Goal: Task Accomplishment & Management: Manage account settings

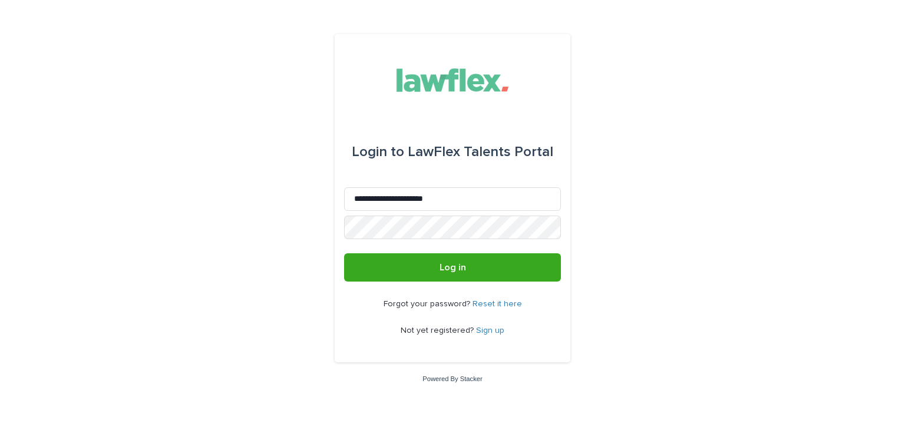
type input "**********"
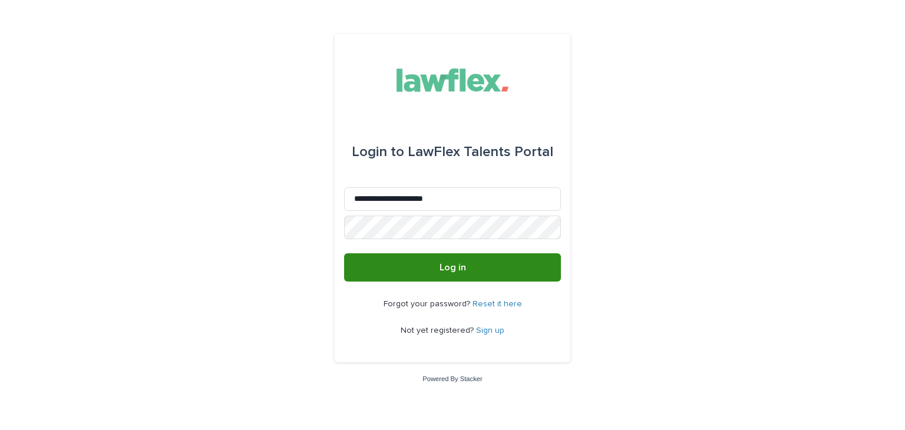
click at [423, 269] on button "Log in" at bounding box center [452, 267] width 217 height 28
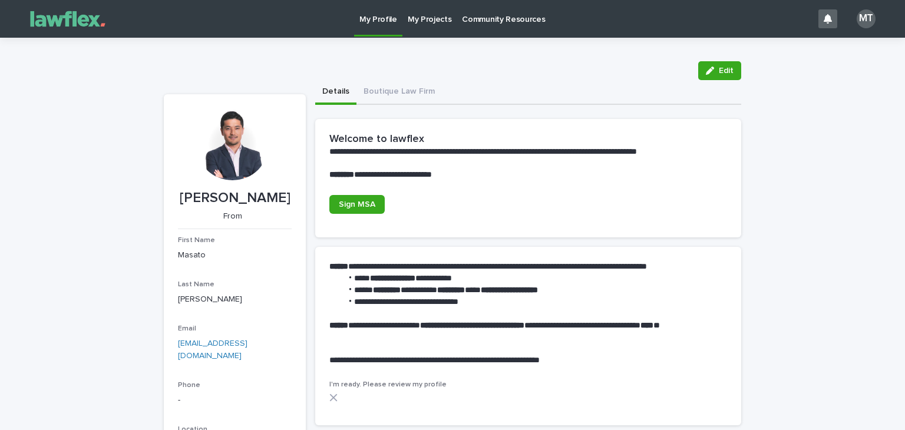
click at [436, 22] on p "My Projects" at bounding box center [430, 12] width 44 height 25
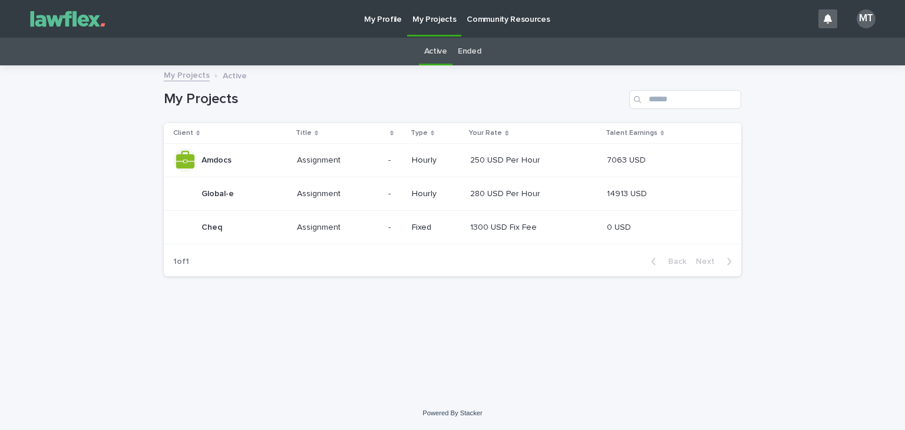
click at [280, 163] on div "Amdocs Amdocs" at bounding box center [230, 161] width 114 height 24
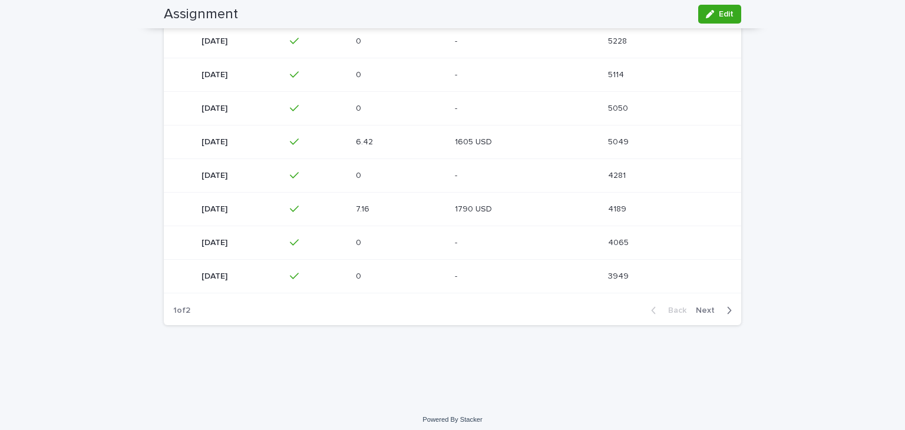
scroll to position [346, 0]
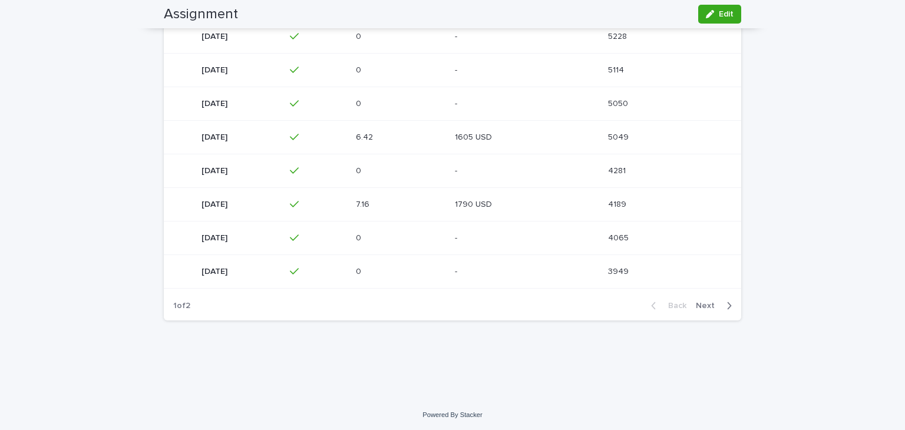
click at [710, 306] on span "Next" at bounding box center [709, 306] width 26 height 8
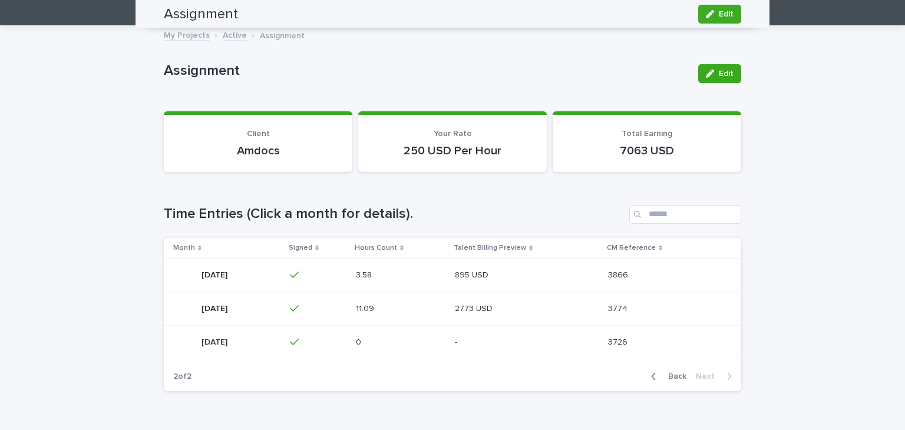
scroll to position [34, 0]
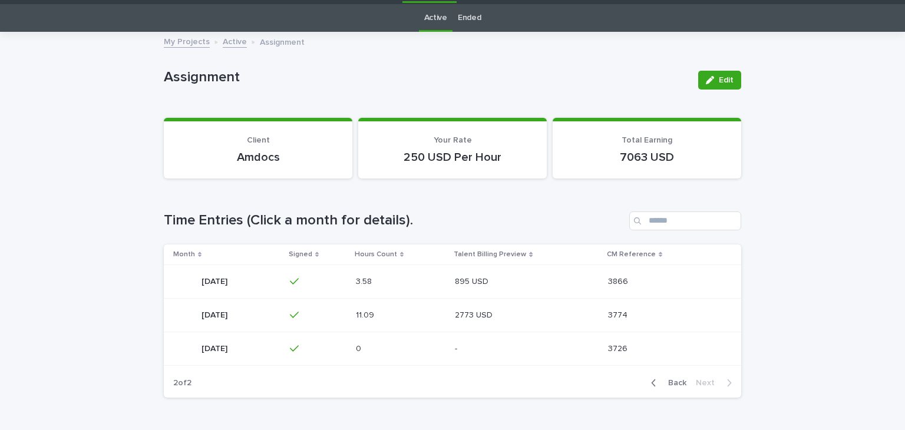
click at [671, 381] on span "Back" at bounding box center [673, 383] width 25 height 8
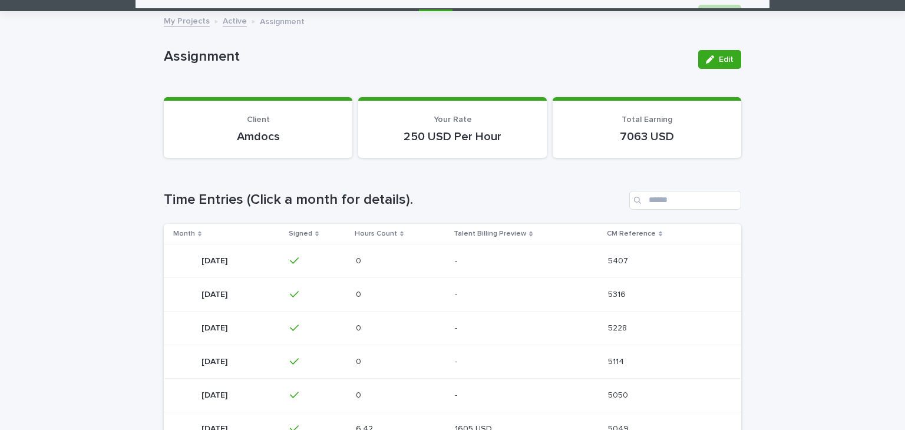
scroll to position [0, 0]
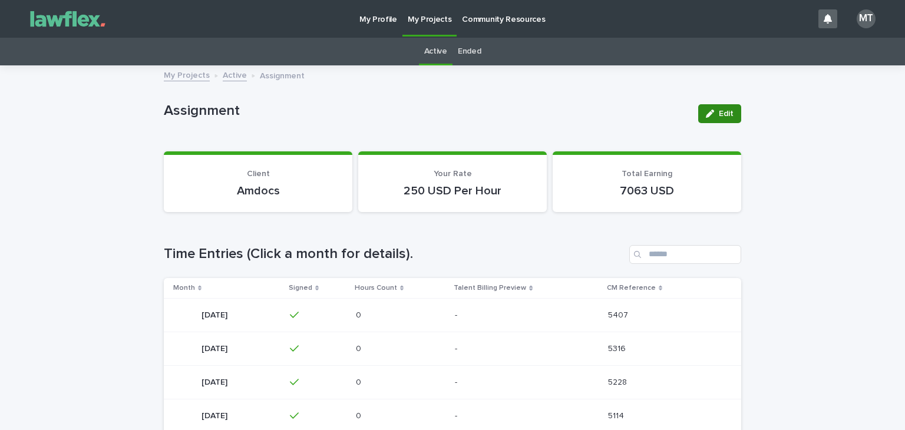
click at [727, 111] on span "Edit" at bounding box center [726, 114] width 15 height 8
click at [644, 114] on icon "button" at bounding box center [644, 113] width 5 height 5
click at [723, 114] on span "Edit" at bounding box center [726, 114] width 15 height 8
click at [658, 115] on span "Cancel" at bounding box center [665, 114] width 27 height 8
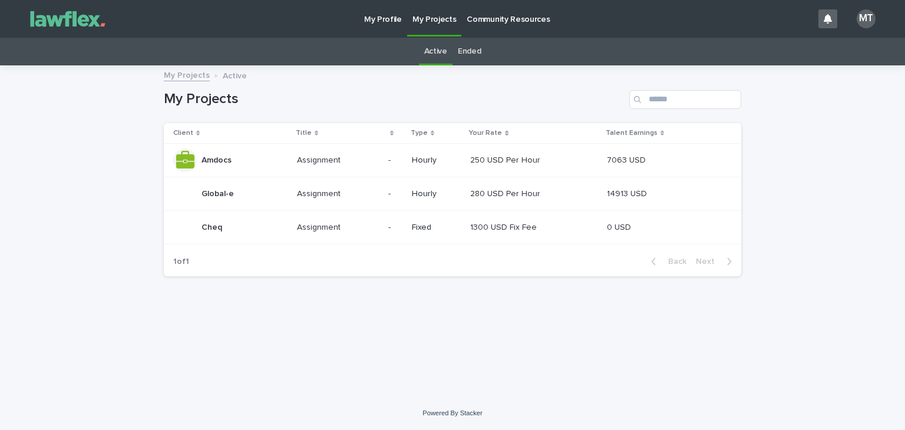
click at [233, 203] on div "Global-e Global-e" at bounding box center [230, 194] width 114 height 24
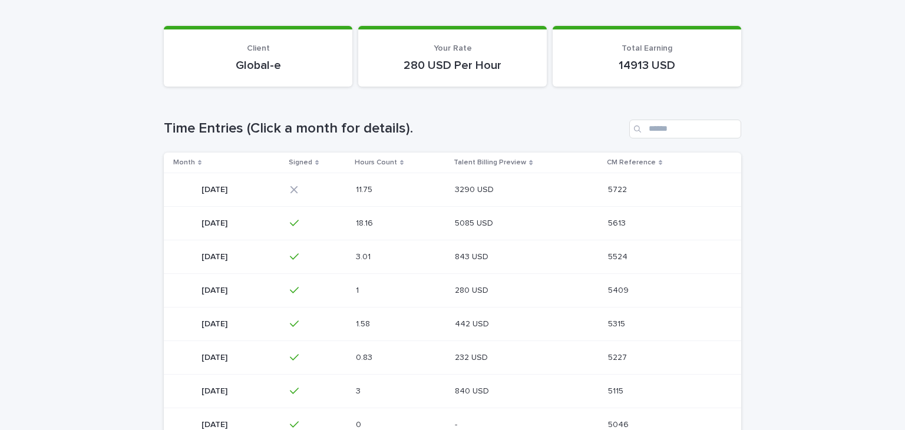
scroll to position [177, 0]
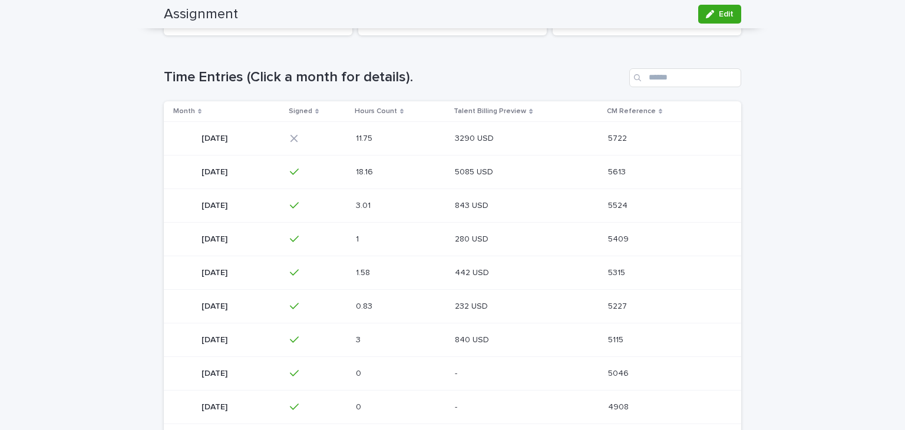
click at [220, 149] on div "August 2025 August 2025" at bounding box center [226, 139] width 107 height 24
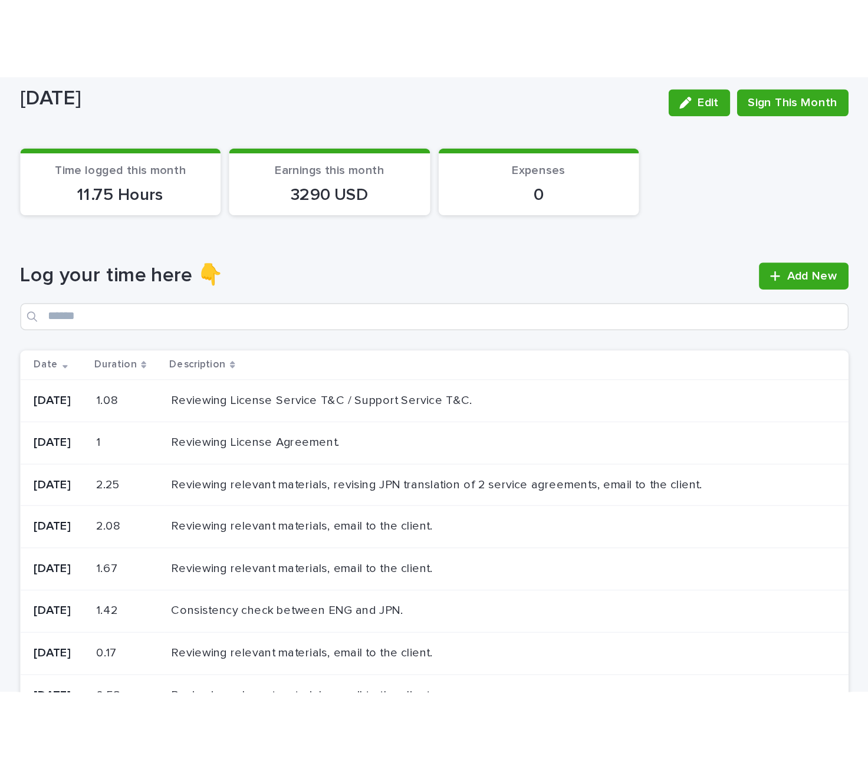
scroll to position [59, 0]
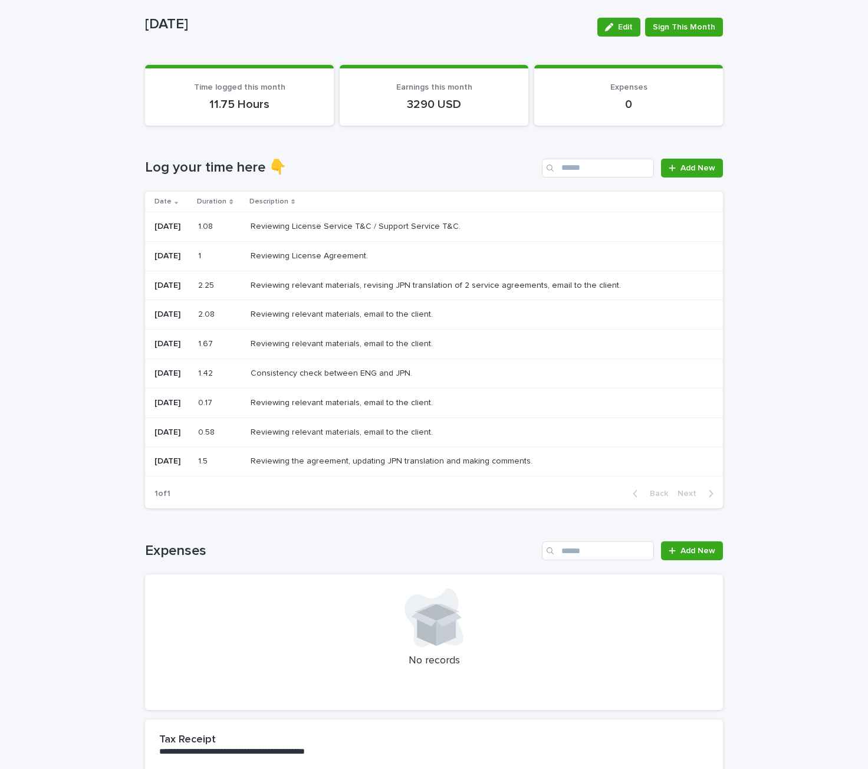
click at [296, 430] on p "Reviewing the agreement, updating JPN translation and making comments." at bounding box center [392, 460] width 284 height 12
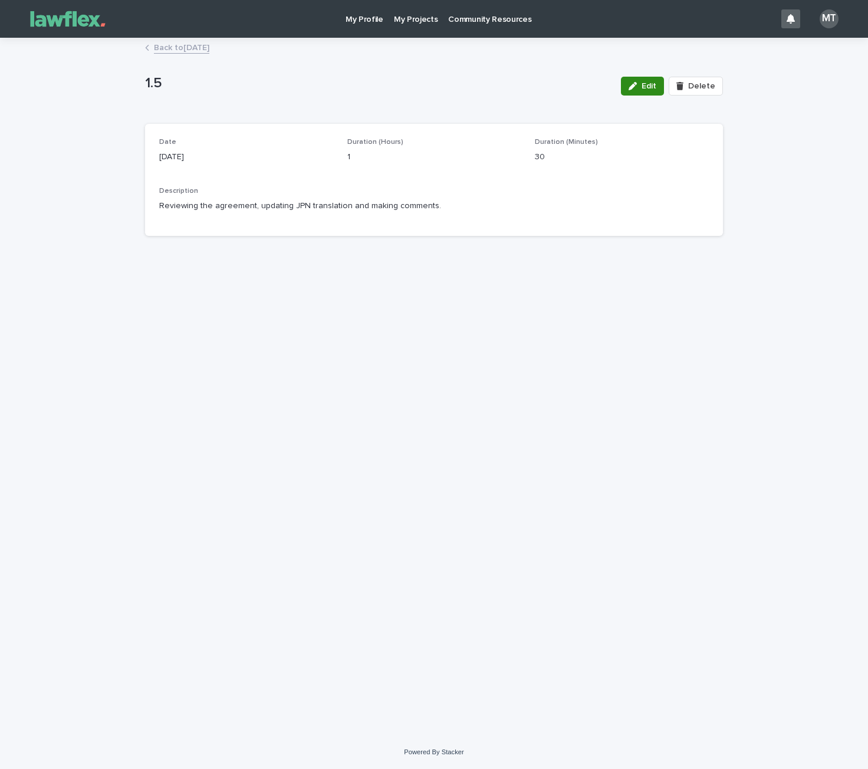
click at [647, 90] on span "Edit" at bounding box center [648, 86] width 15 height 8
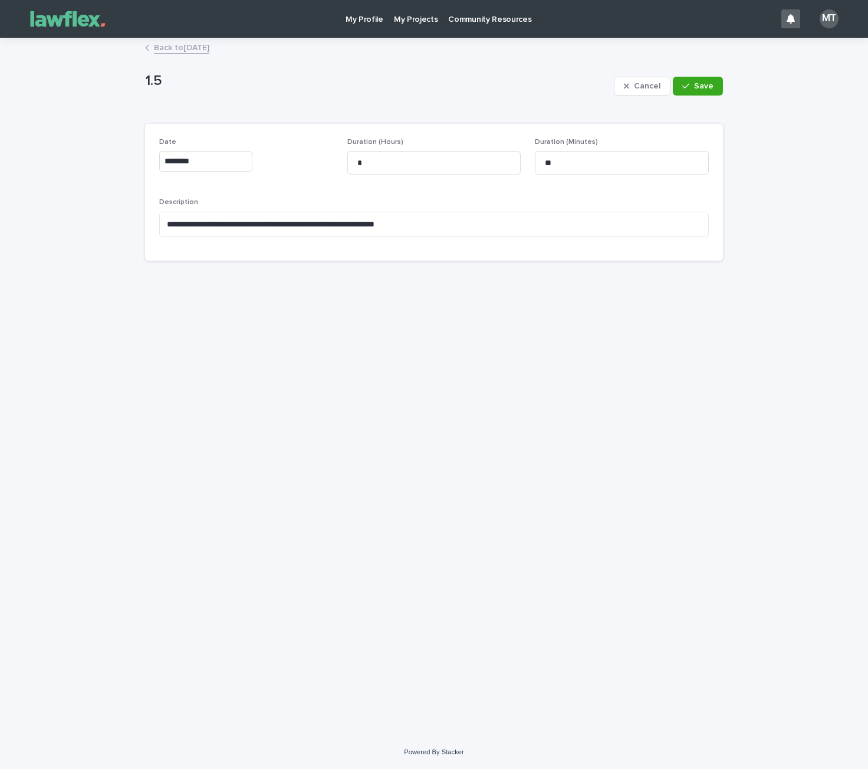
click at [647, 90] on span "Cancel" at bounding box center [647, 86] width 27 height 8
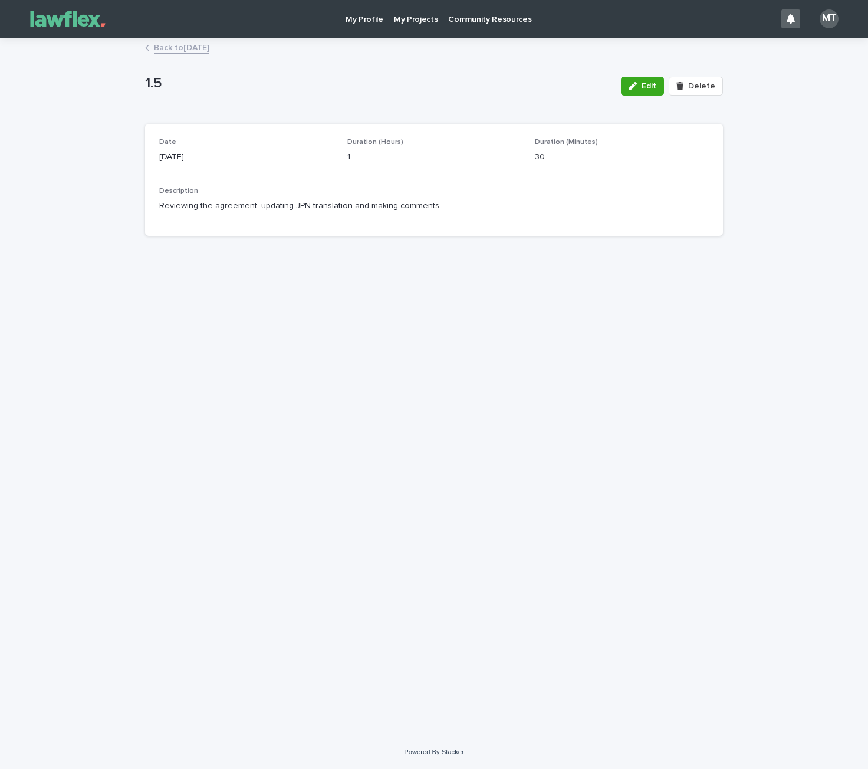
click at [167, 46] on link "Back to August 2025" at bounding box center [181, 47] width 55 height 14
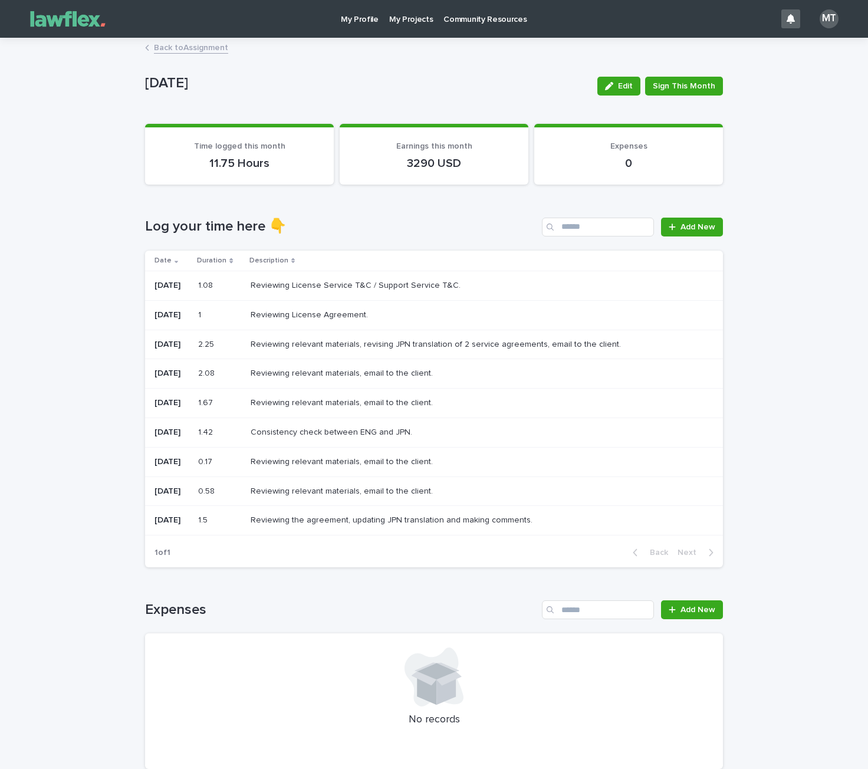
click at [173, 262] on div "Date" at bounding box center [171, 260] width 35 height 13
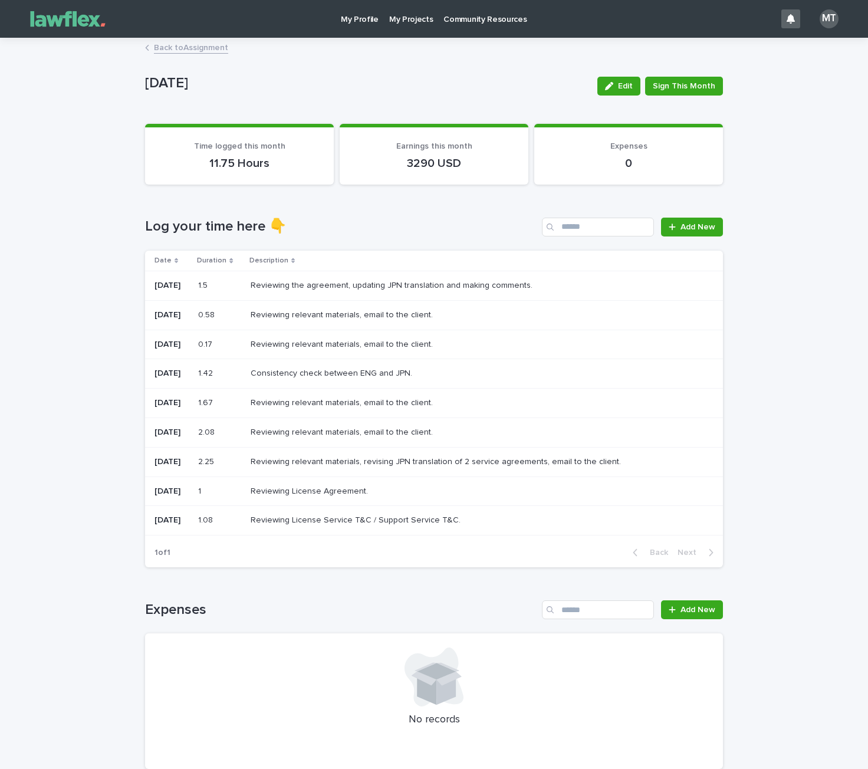
click at [246, 341] on td "0.17 0.17" at bounding box center [219, 343] width 52 height 29
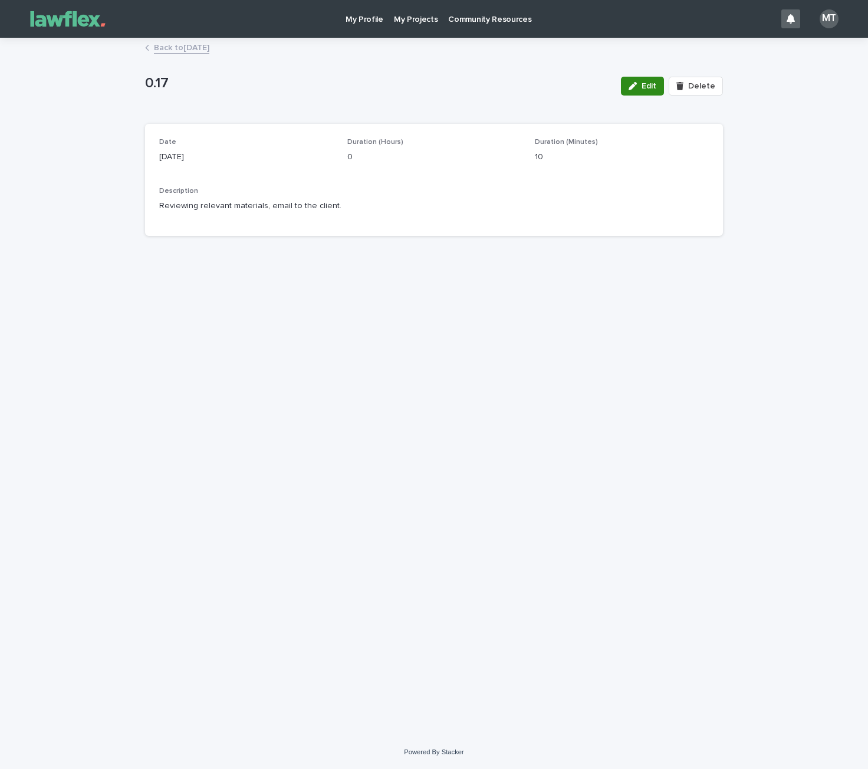
click at [632, 88] on icon "button" at bounding box center [632, 86] width 8 height 8
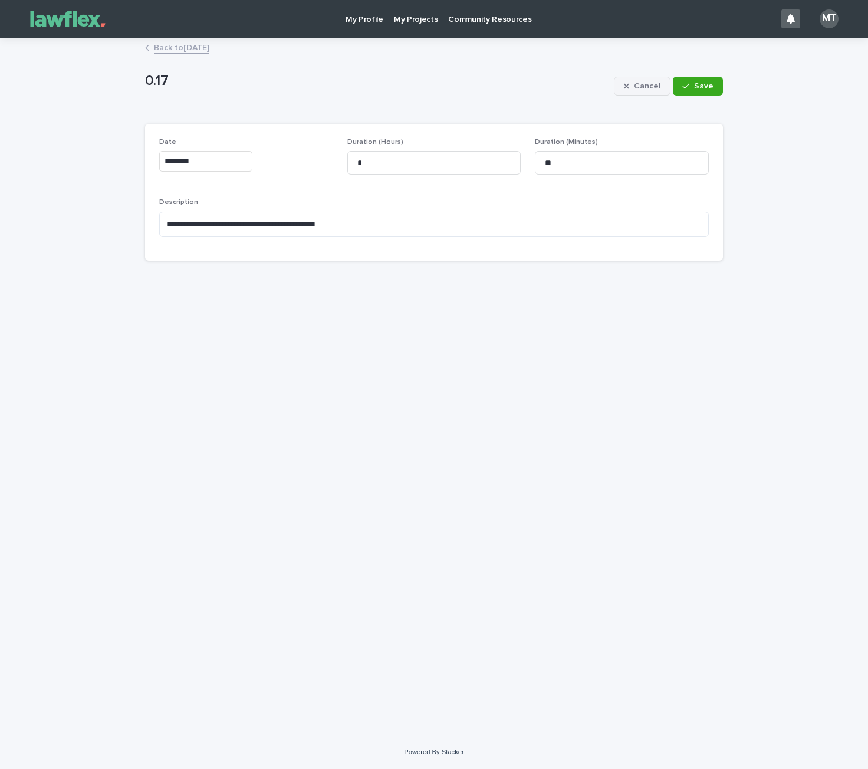
click at [647, 85] on span "Cancel" at bounding box center [647, 86] width 27 height 8
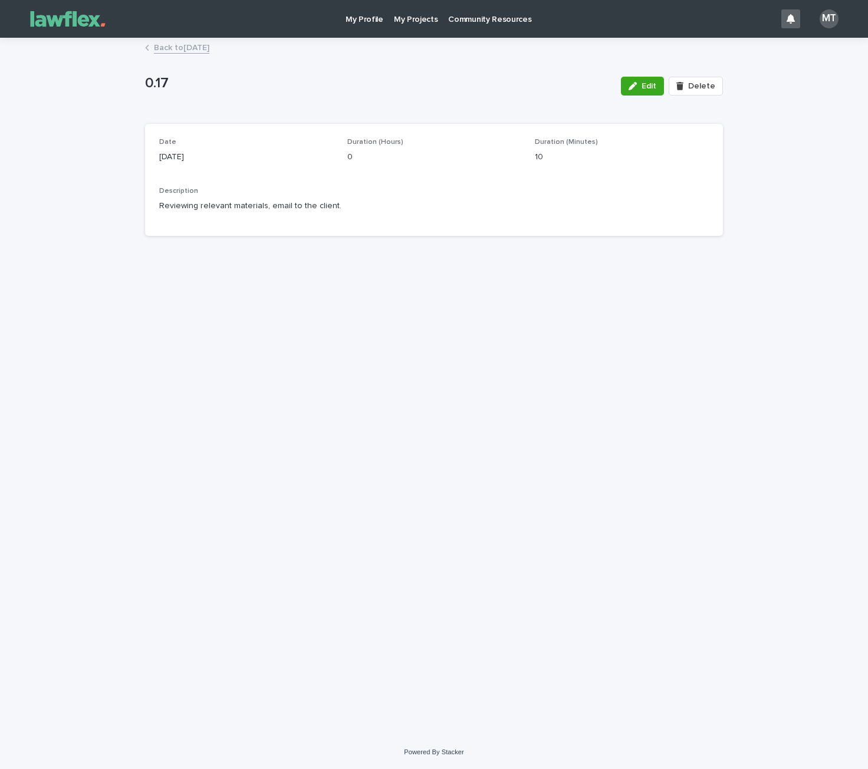
click at [209, 47] on link "Back to August 2025" at bounding box center [181, 47] width 55 height 14
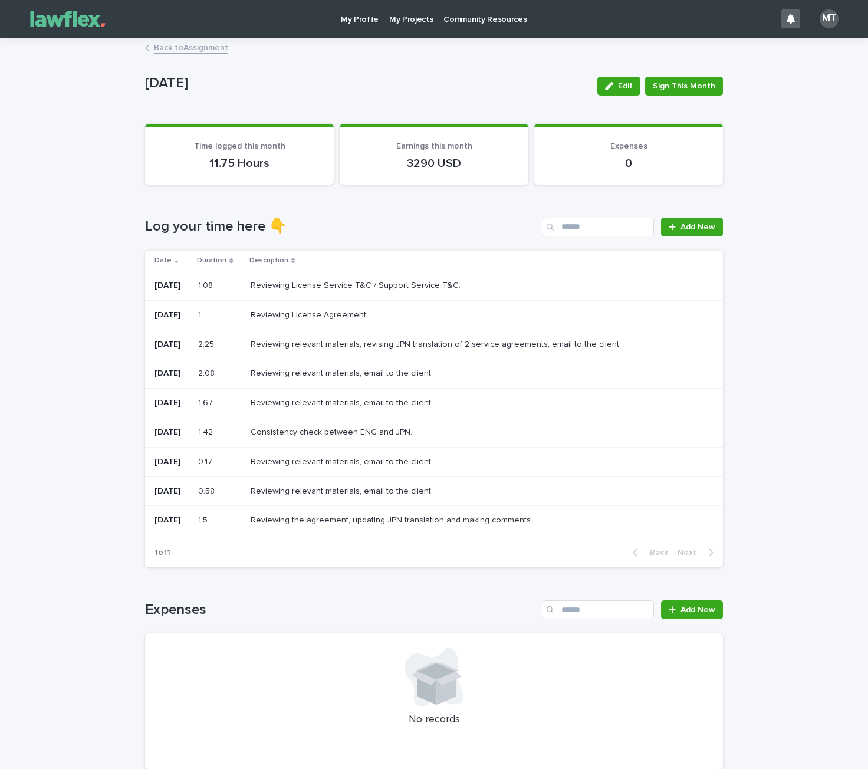
click at [174, 260] on icon at bounding box center [176, 261] width 4 height 6
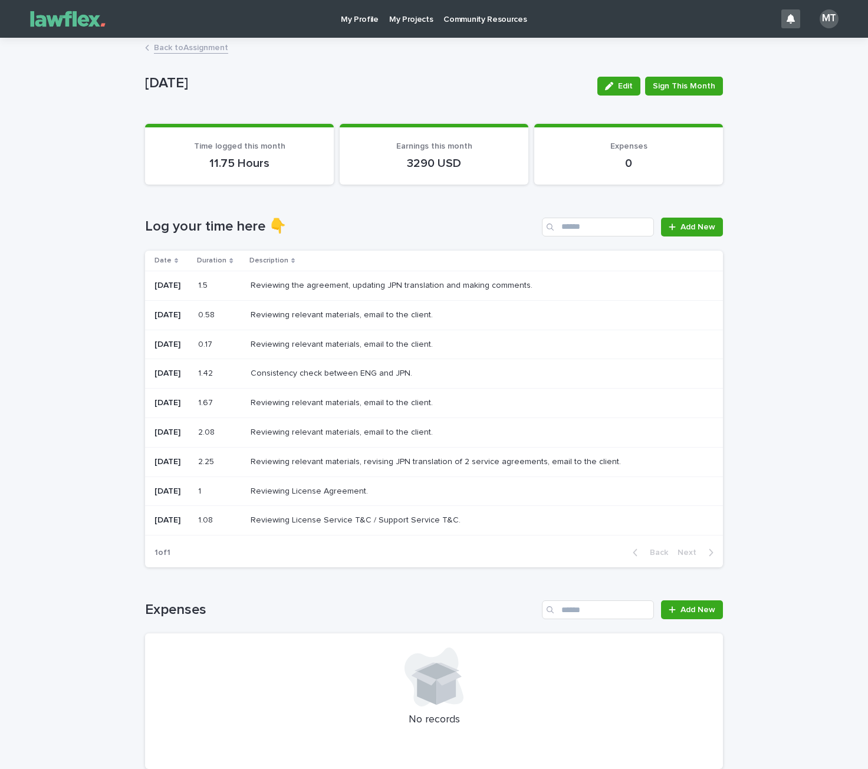
click at [224, 282] on p at bounding box center [219, 286] width 43 height 10
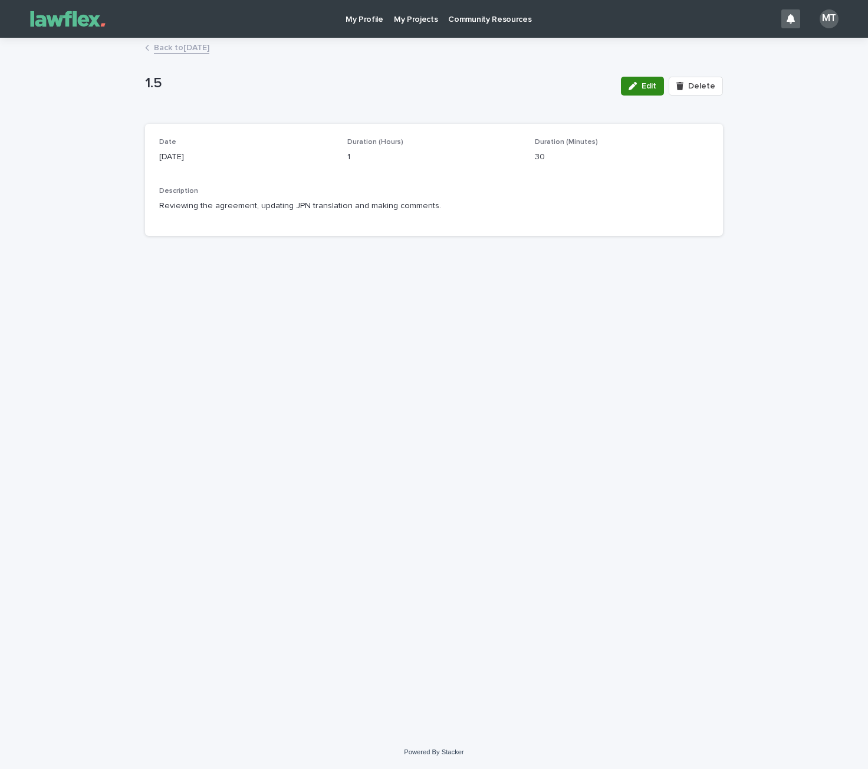
click at [641, 93] on button "Edit" at bounding box center [642, 86] width 43 height 19
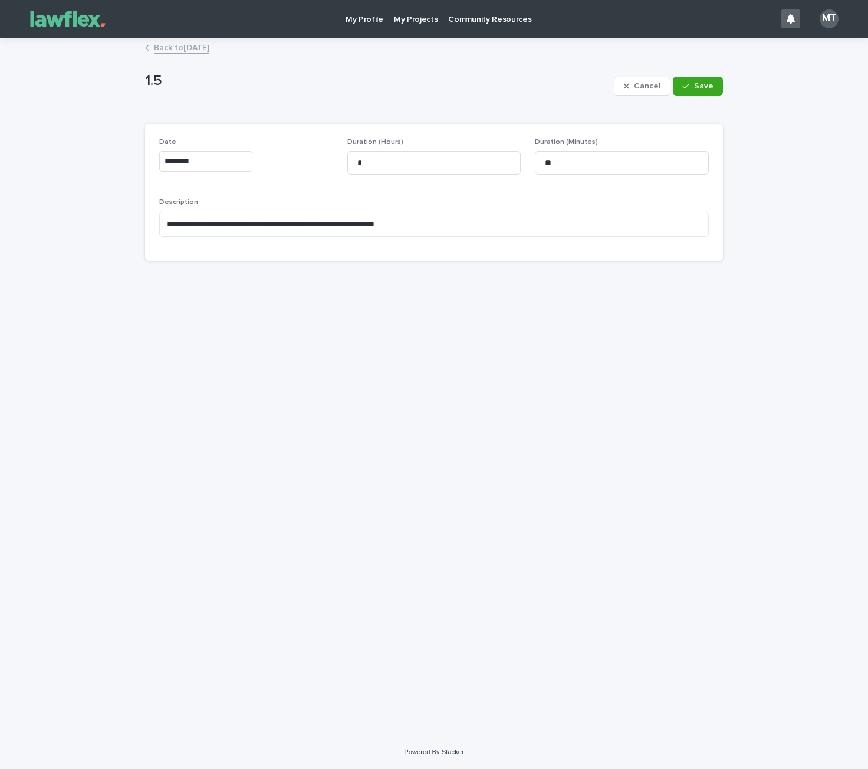
click at [195, 52] on link "Back to August 2025" at bounding box center [181, 47] width 55 height 14
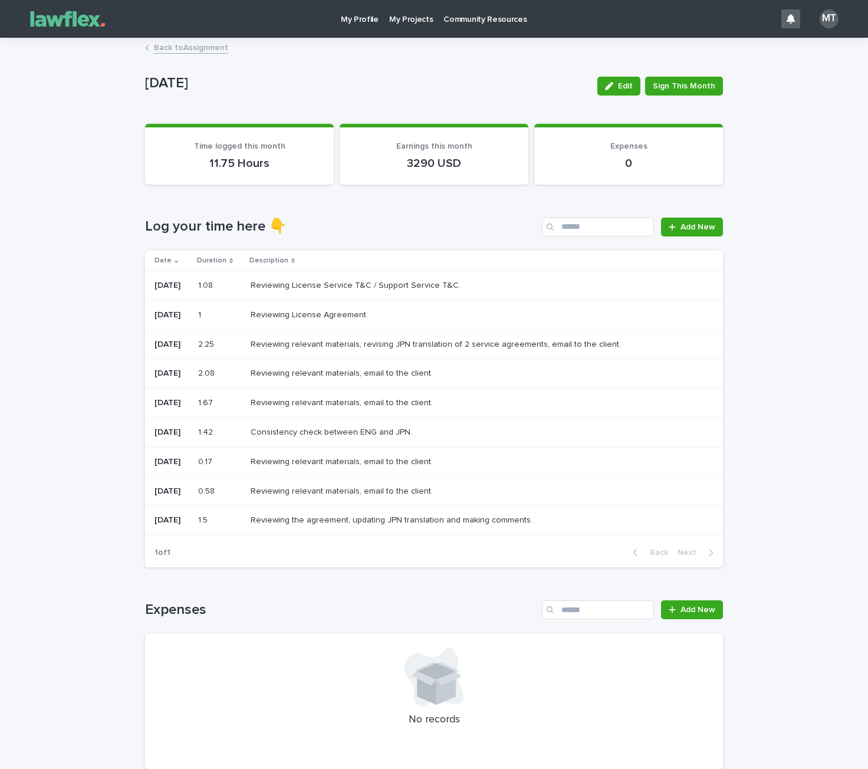
click at [319, 405] on p "Reviewing relevant materials, email to the client." at bounding box center [342, 401] width 184 height 12
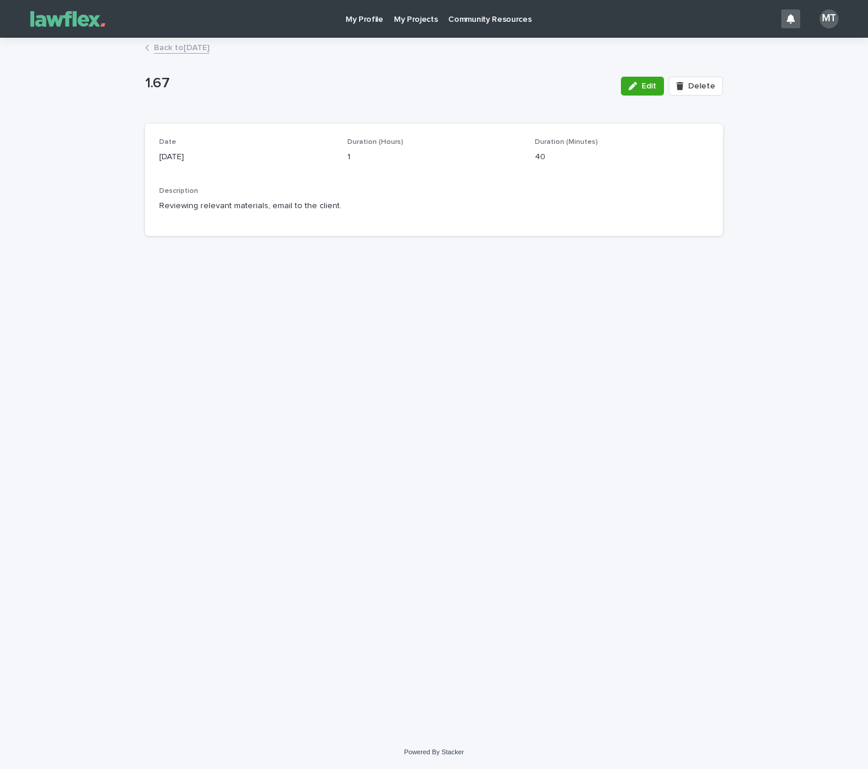
click at [179, 52] on link "Back to August 2025" at bounding box center [181, 47] width 55 height 14
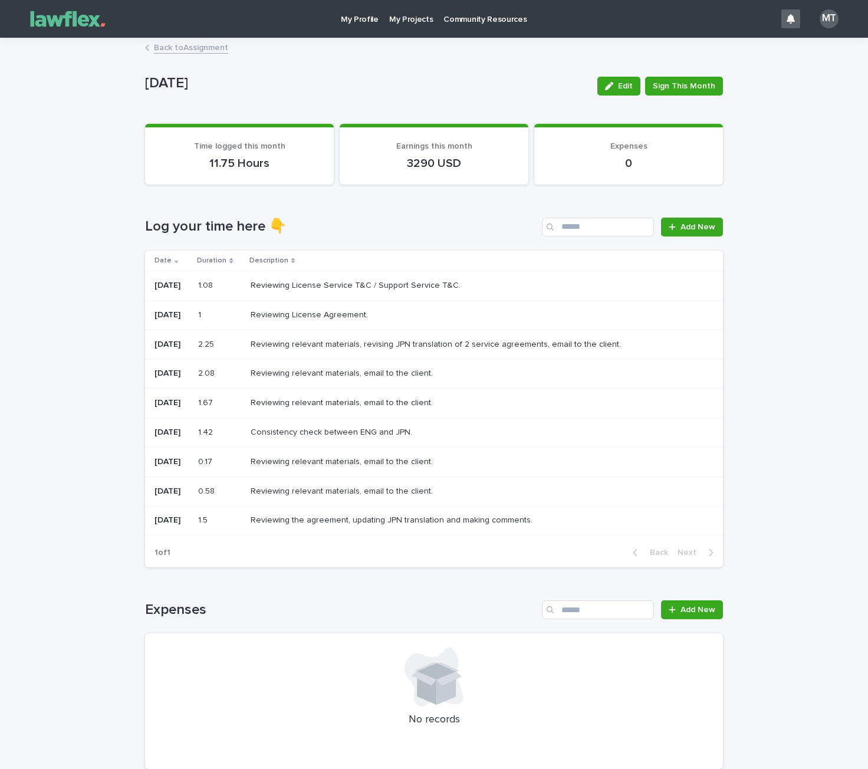
click at [179, 430] on p "4/8/2025" at bounding box center [171, 432] width 34 height 10
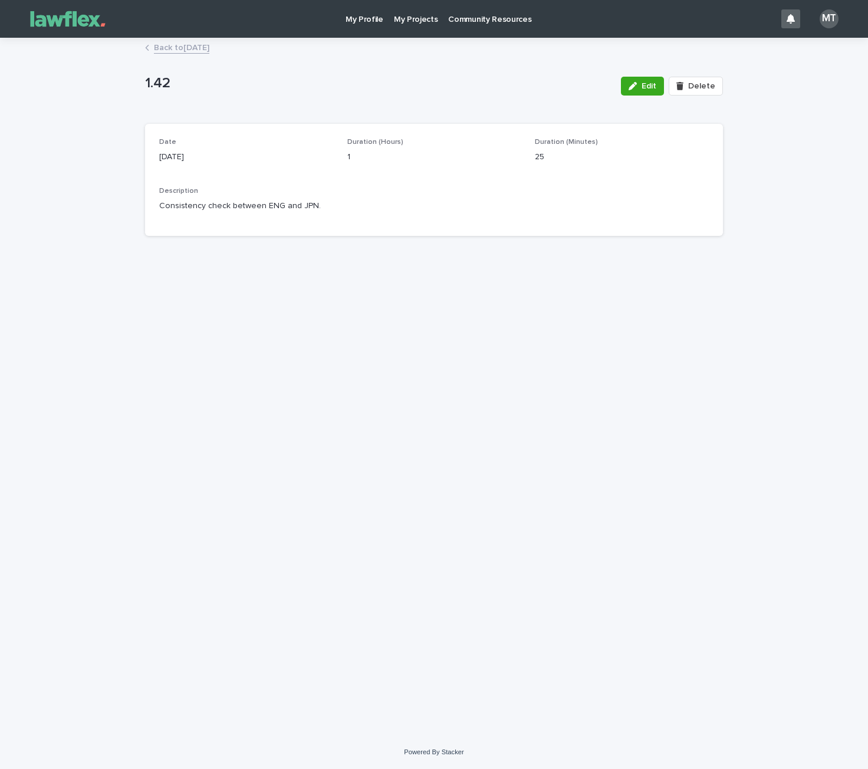
click at [174, 48] on link "Back to August 2025" at bounding box center [181, 47] width 55 height 14
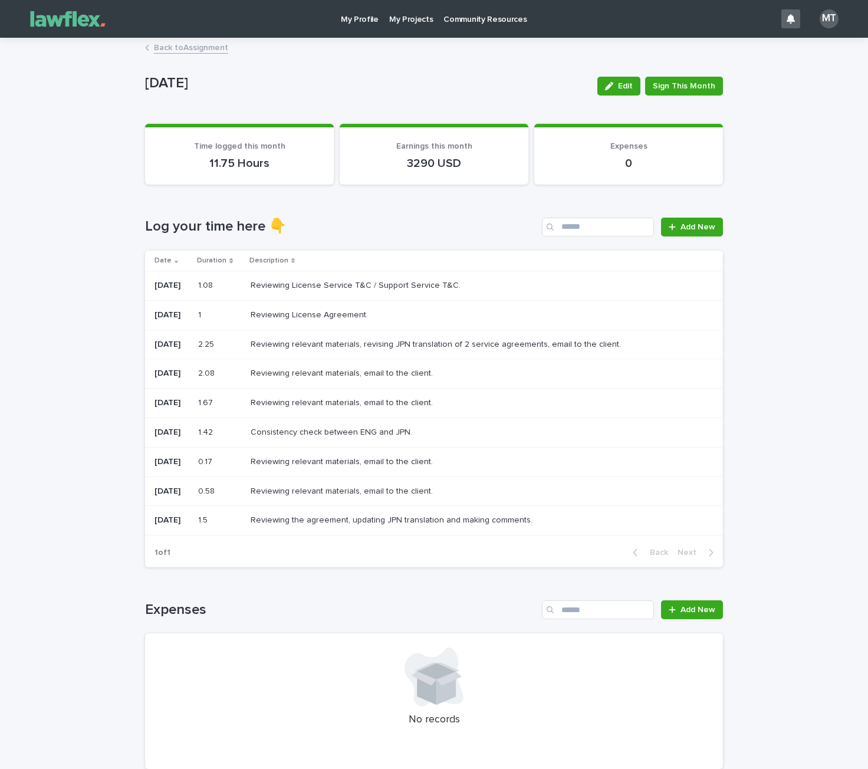
click at [199, 42] on link "Back to Assignment" at bounding box center [191, 47] width 74 height 14
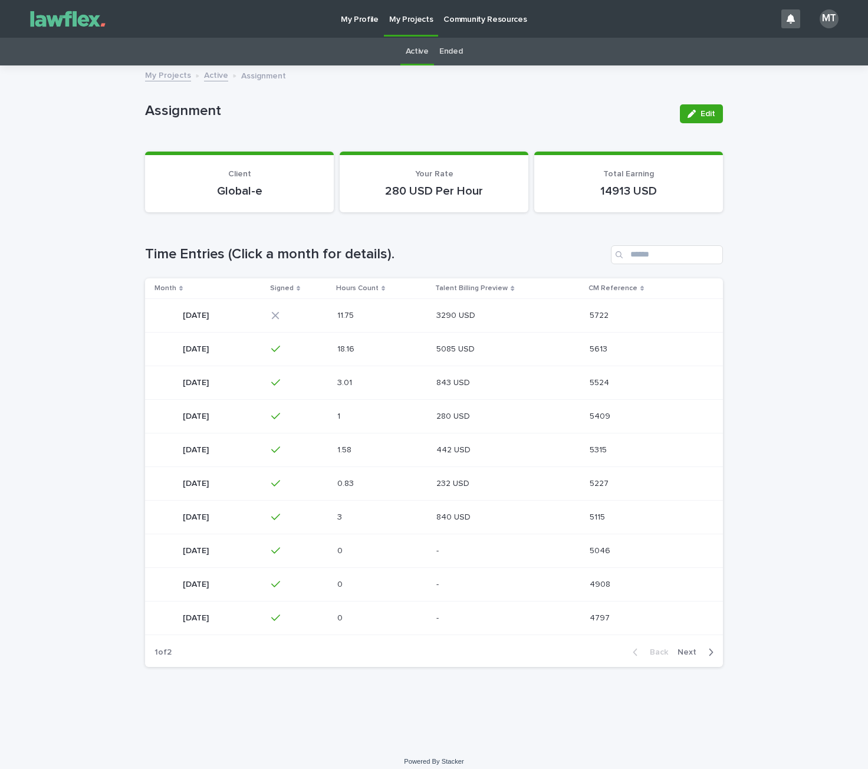
click at [203, 347] on p "July 2025" at bounding box center [197, 348] width 28 height 12
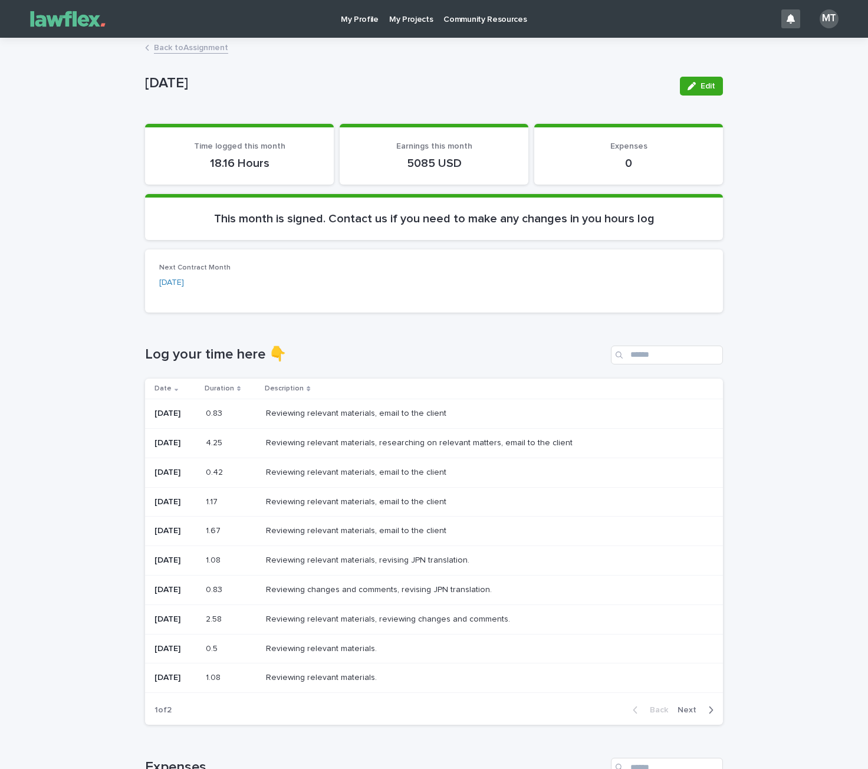
click at [195, 47] on link "Back to Assignment" at bounding box center [191, 47] width 74 height 14
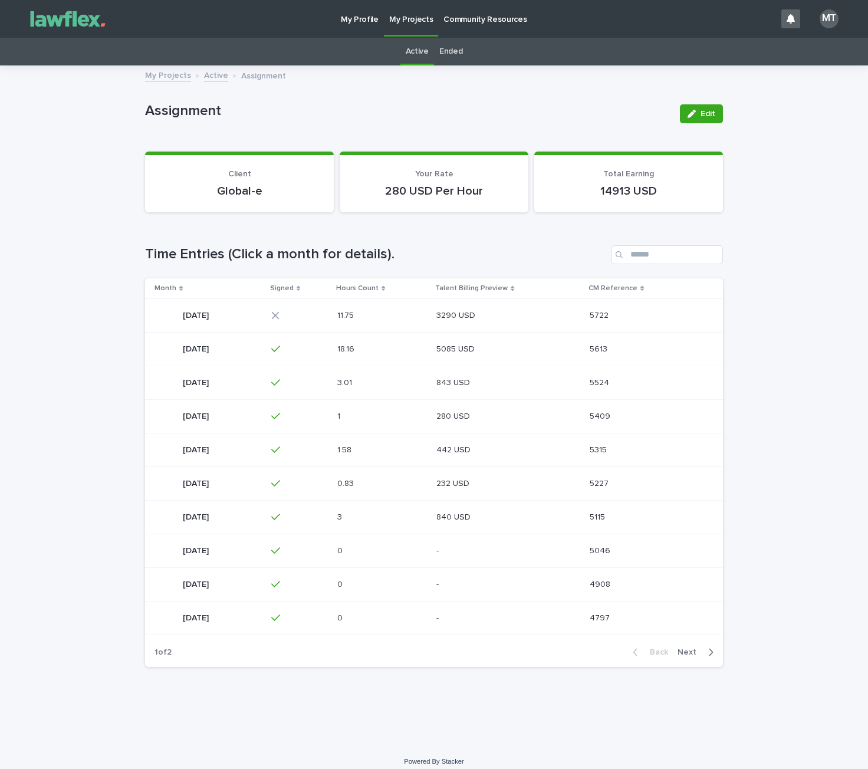
scroll to position [9, 0]
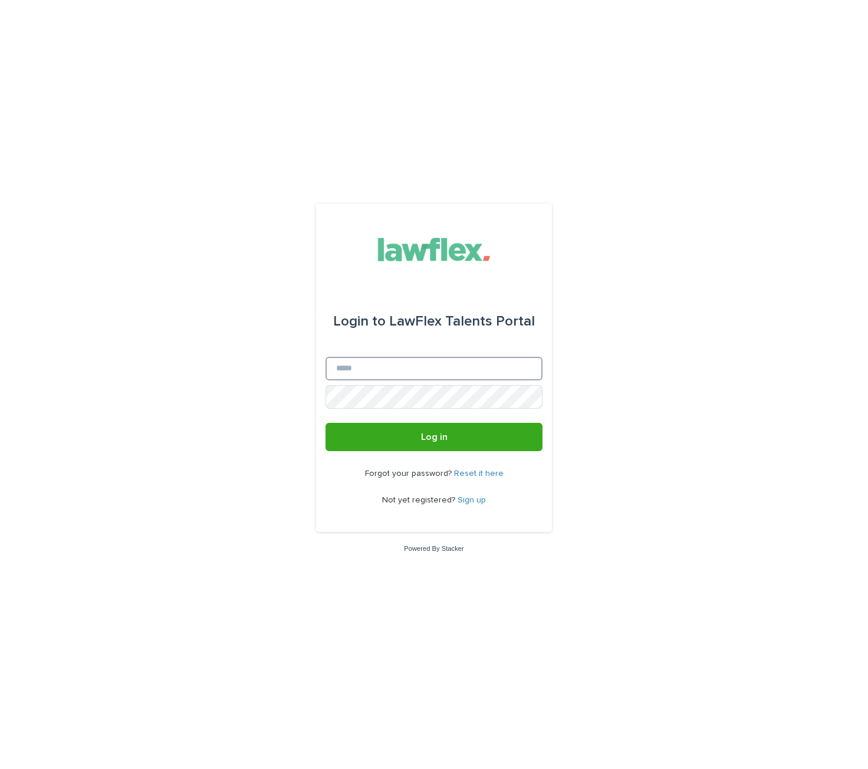
click at [409, 359] on input "Email" at bounding box center [433, 369] width 217 height 24
click at [411, 364] on input "Email" at bounding box center [433, 369] width 217 height 24
drag, startPoint x: 360, startPoint y: 380, endPoint x: 371, endPoint y: 372, distance: 13.6
click at [360, 380] on input "Email" at bounding box center [433, 369] width 217 height 24
paste input "**********"
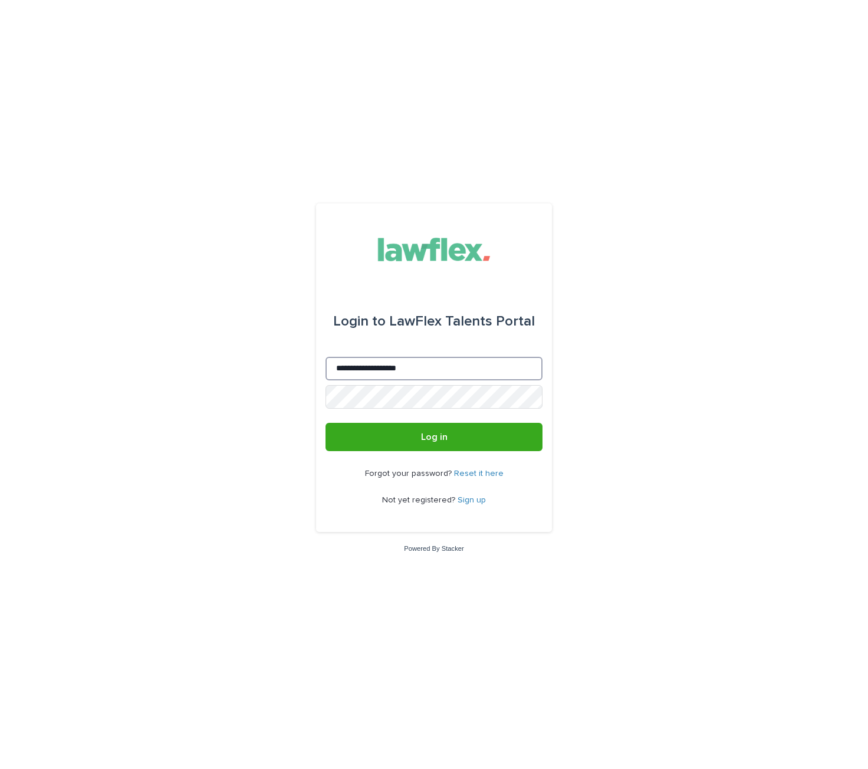
type input "**********"
click at [411, 430] on button "Log in" at bounding box center [433, 437] width 217 height 28
